Goal: Contribute content: Contribute content

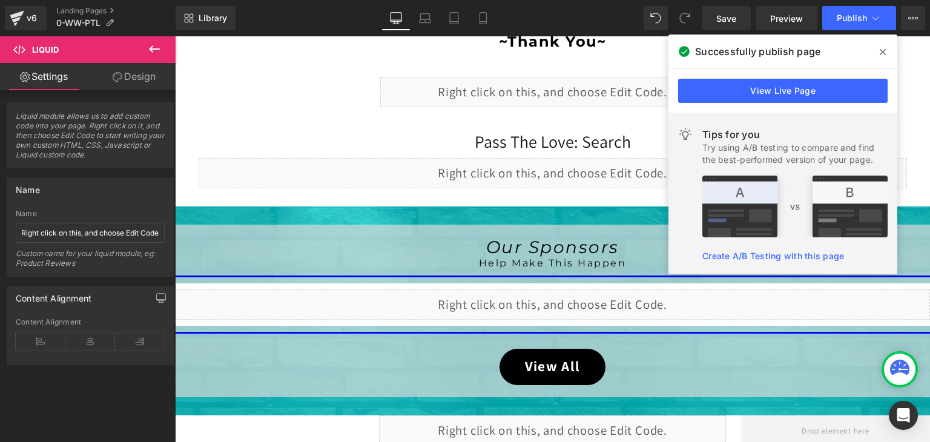
click at [887, 50] on span at bounding box center [882, 51] width 19 height 19
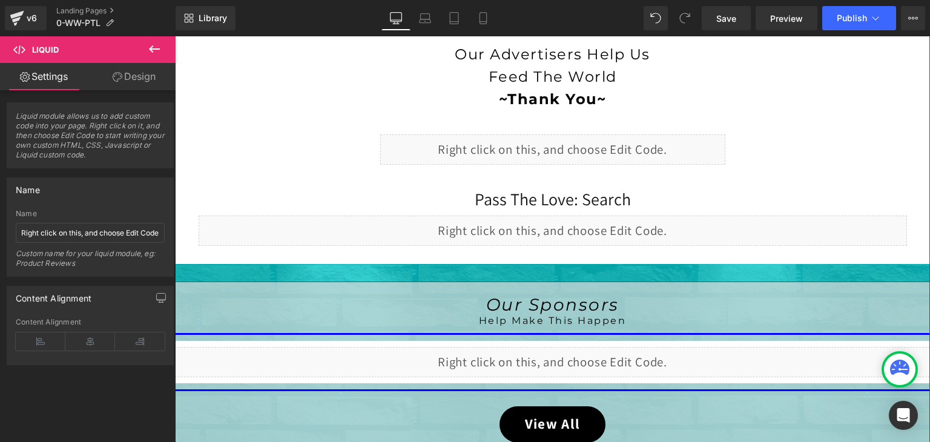
scroll to position [484, 0]
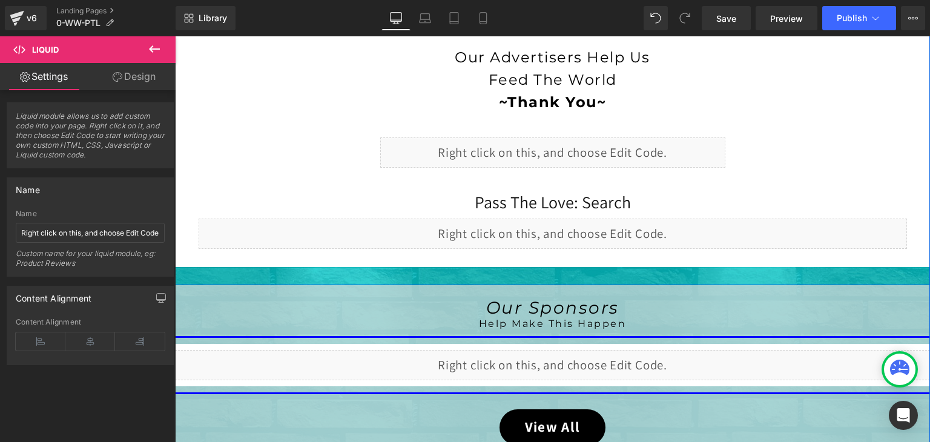
click at [566, 221] on div "Liquid" at bounding box center [553, 234] width 709 height 30
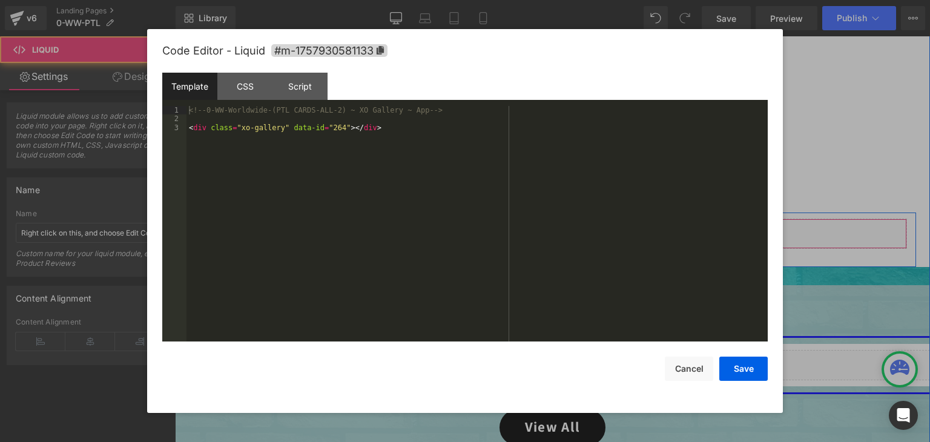
click at [566, 225] on div "Liquid" at bounding box center [553, 234] width 709 height 30
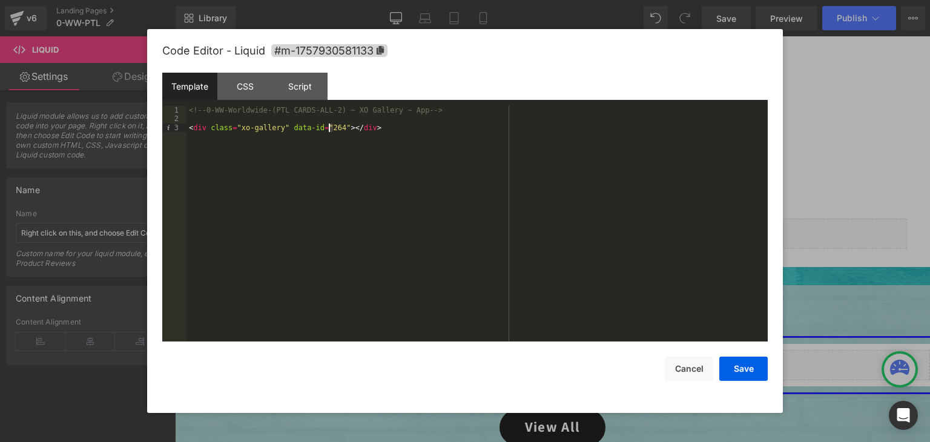
click at [330, 129] on div "<!-- 0-WW-Worldwide-(PTL CARDS-ALL-2) ~ XO Gallery ~ App --> < div class = "xo-…" at bounding box center [477, 232] width 581 height 253
click at [742, 368] on button "Save" at bounding box center [743, 369] width 48 height 24
click at [564, 142] on div "Liquid" at bounding box center [552, 152] width 345 height 30
click at [329, 127] on div "<!-- 0-WW-Worldwide-(PTL CAROUSEL-ALL-1) ~ XO Gallery ~ App --> < div class = "…" at bounding box center [477, 232] width 581 height 253
click at [733, 372] on button "Save" at bounding box center [743, 369] width 48 height 24
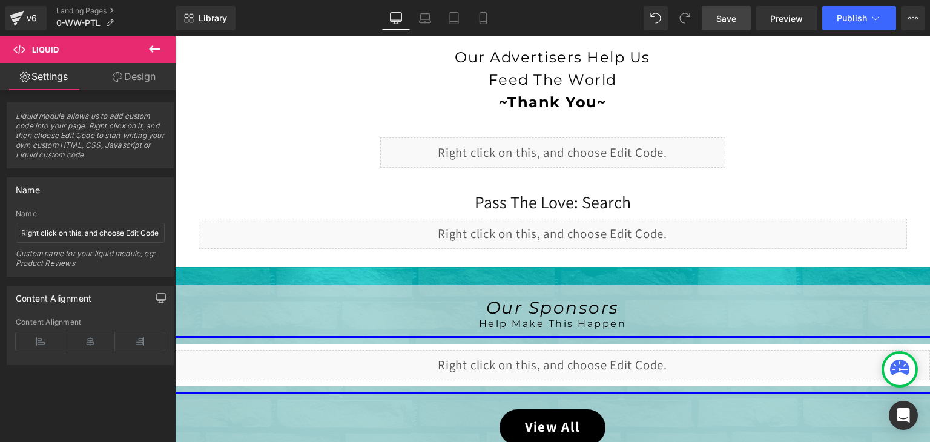
click at [733, 19] on span "Save" at bounding box center [726, 18] width 20 height 13
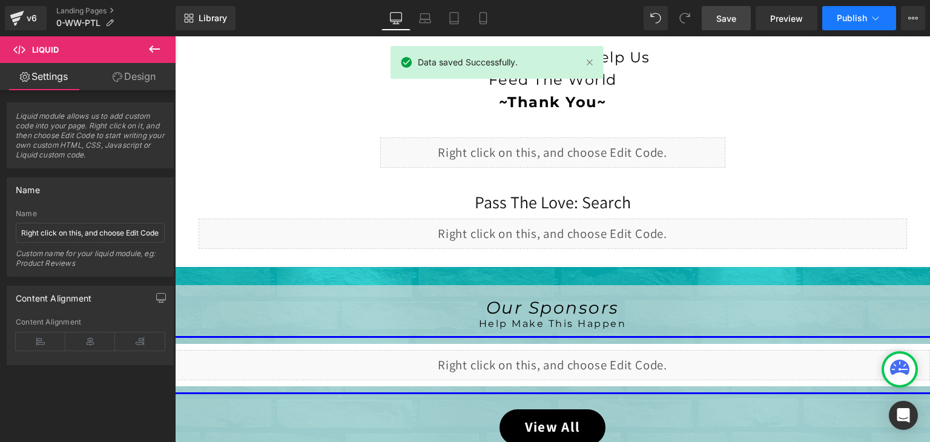
click at [878, 16] on icon at bounding box center [876, 18] width 12 height 12
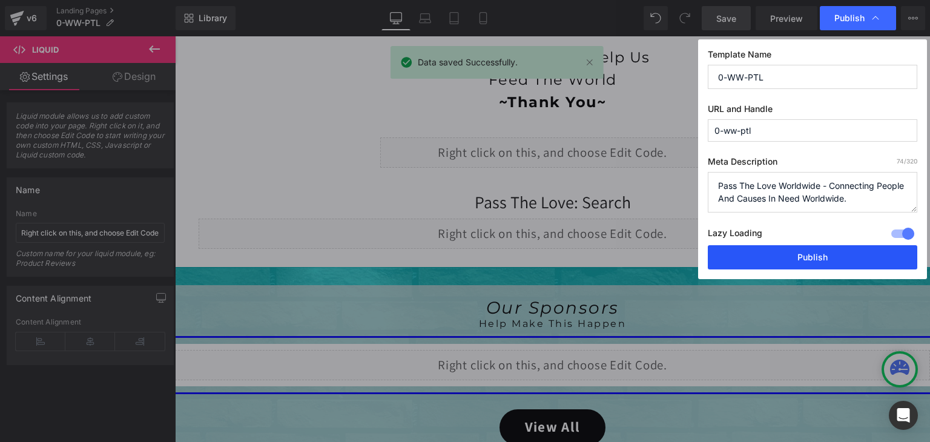
click at [844, 259] on button "Publish" at bounding box center [813, 257] width 210 height 24
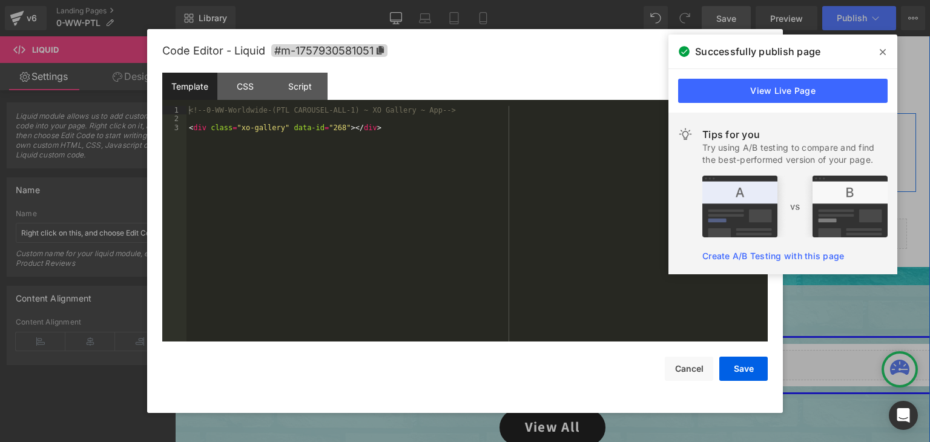
click at [567, 148] on div "Liquid" at bounding box center [552, 152] width 345 height 30
click at [738, 361] on button "Save" at bounding box center [743, 369] width 48 height 24
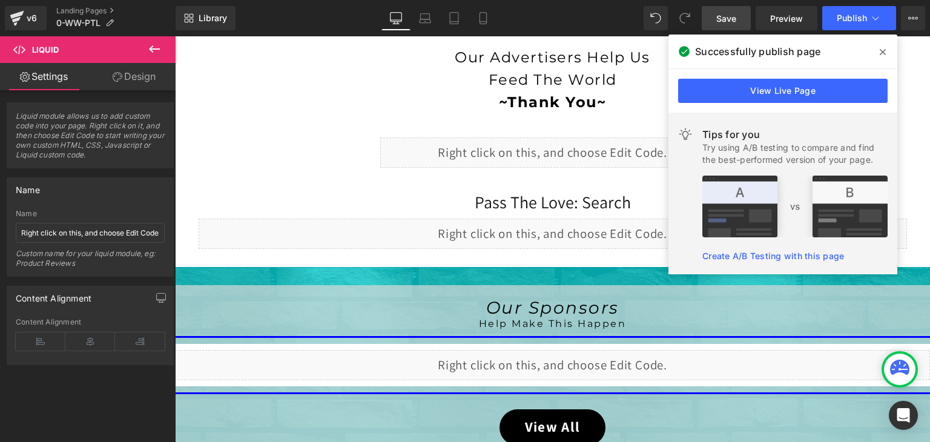
click at [732, 22] on span "Save" at bounding box center [726, 18] width 20 height 13
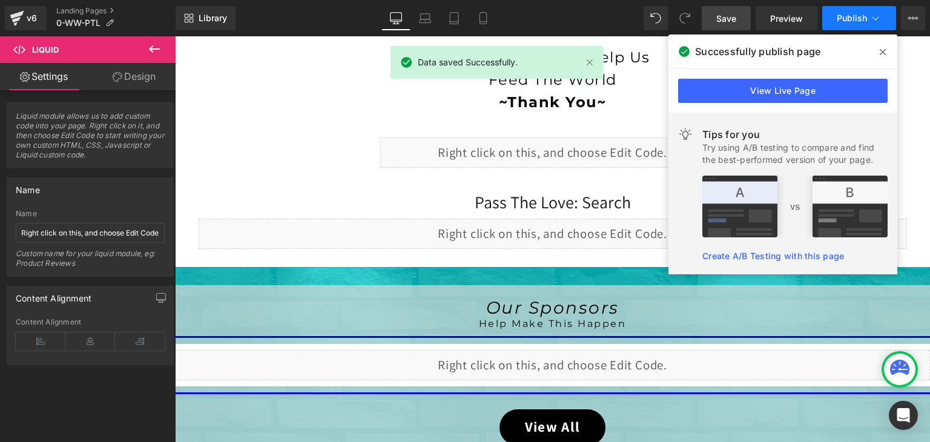
click at [876, 18] on icon at bounding box center [876, 18] width 12 height 12
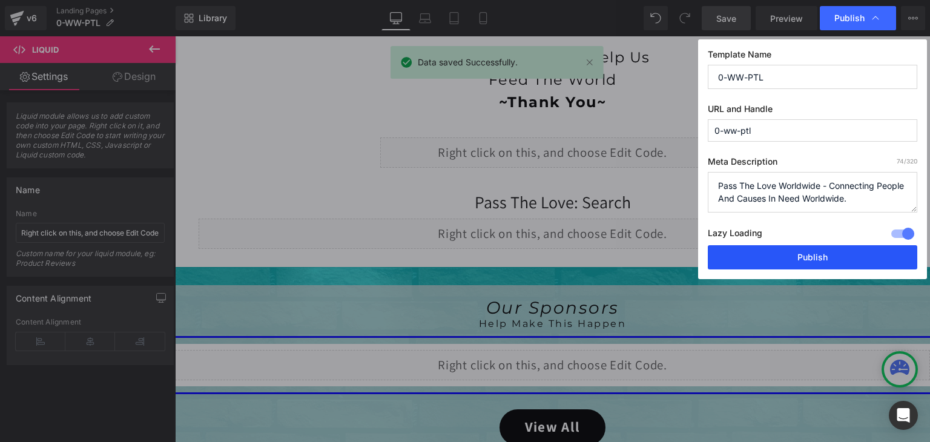
click at [851, 256] on button "Publish" at bounding box center [813, 257] width 210 height 24
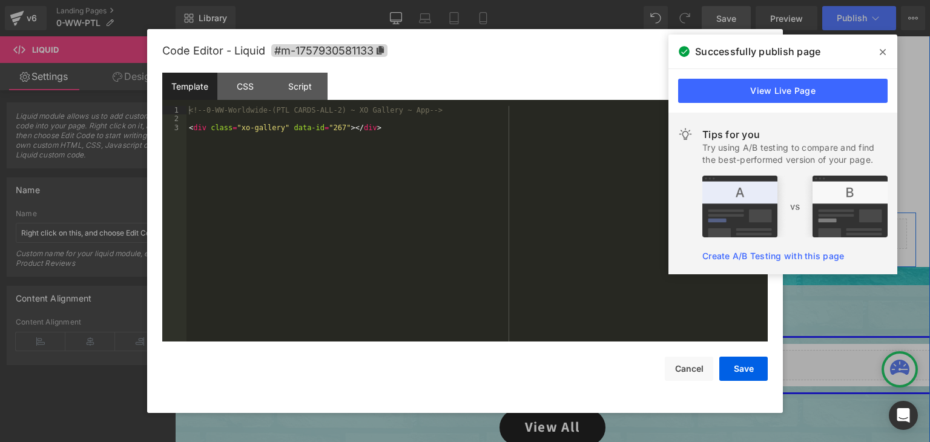
click at [563, 229] on div "Liquid" at bounding box center [553, 234] width 709 height 30
click at [758, 371] on button "Save" at bounding box center [743, 369] width 48 height 24
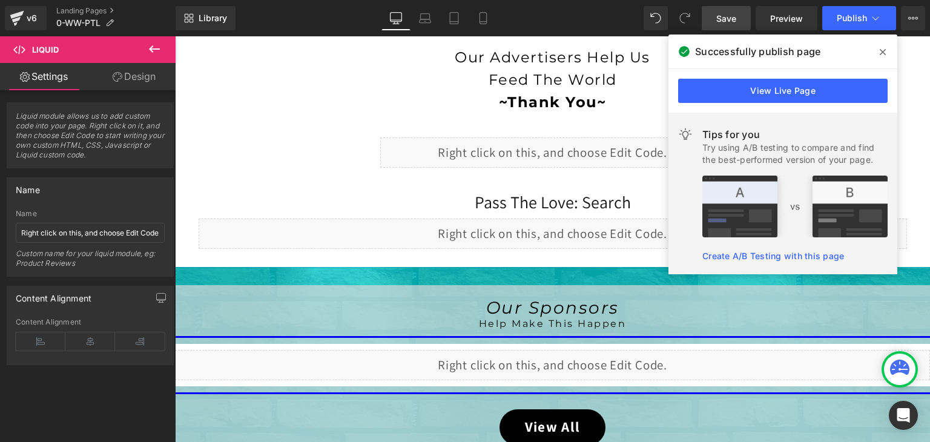
click at [730, 13] on span "Save" at bounding box center [726, 18] width 20 height 13
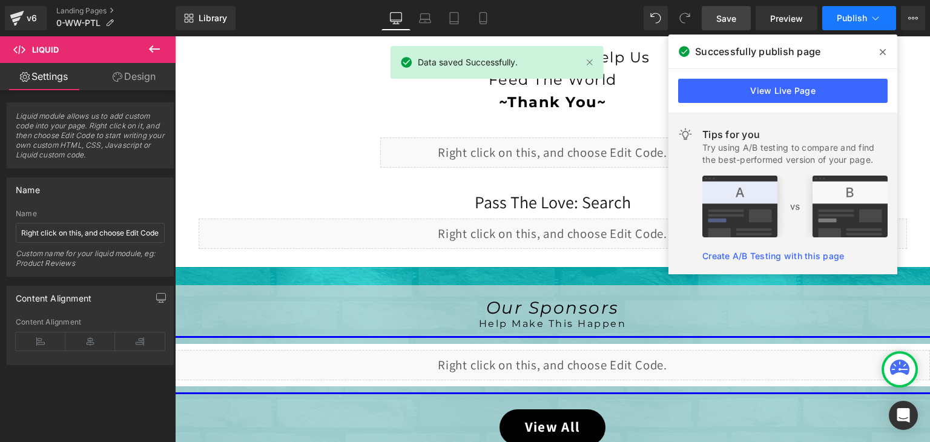
click at [852, 23] on button "Publish" at bounding box center [859, 18] width 74 height 24
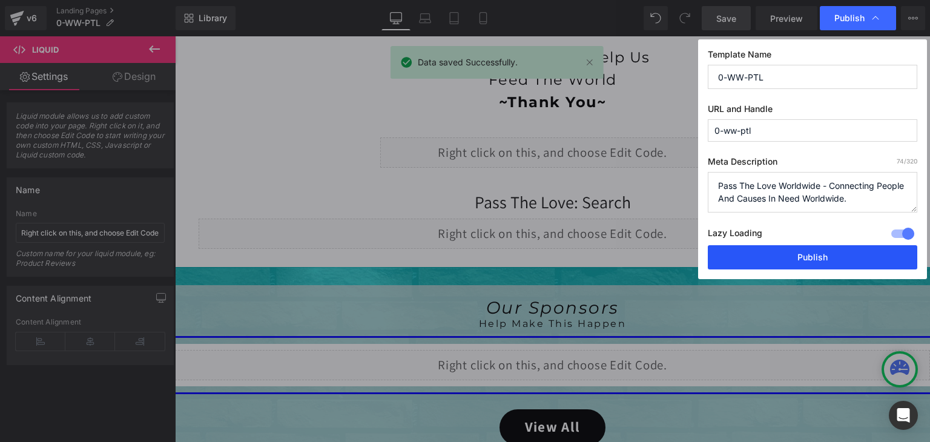
click at [841, 255] on button "Publish" at bounding box center [813, 257] width 210 height 24
